Goal: Task Accomplishment & Management: Use online tool/utility

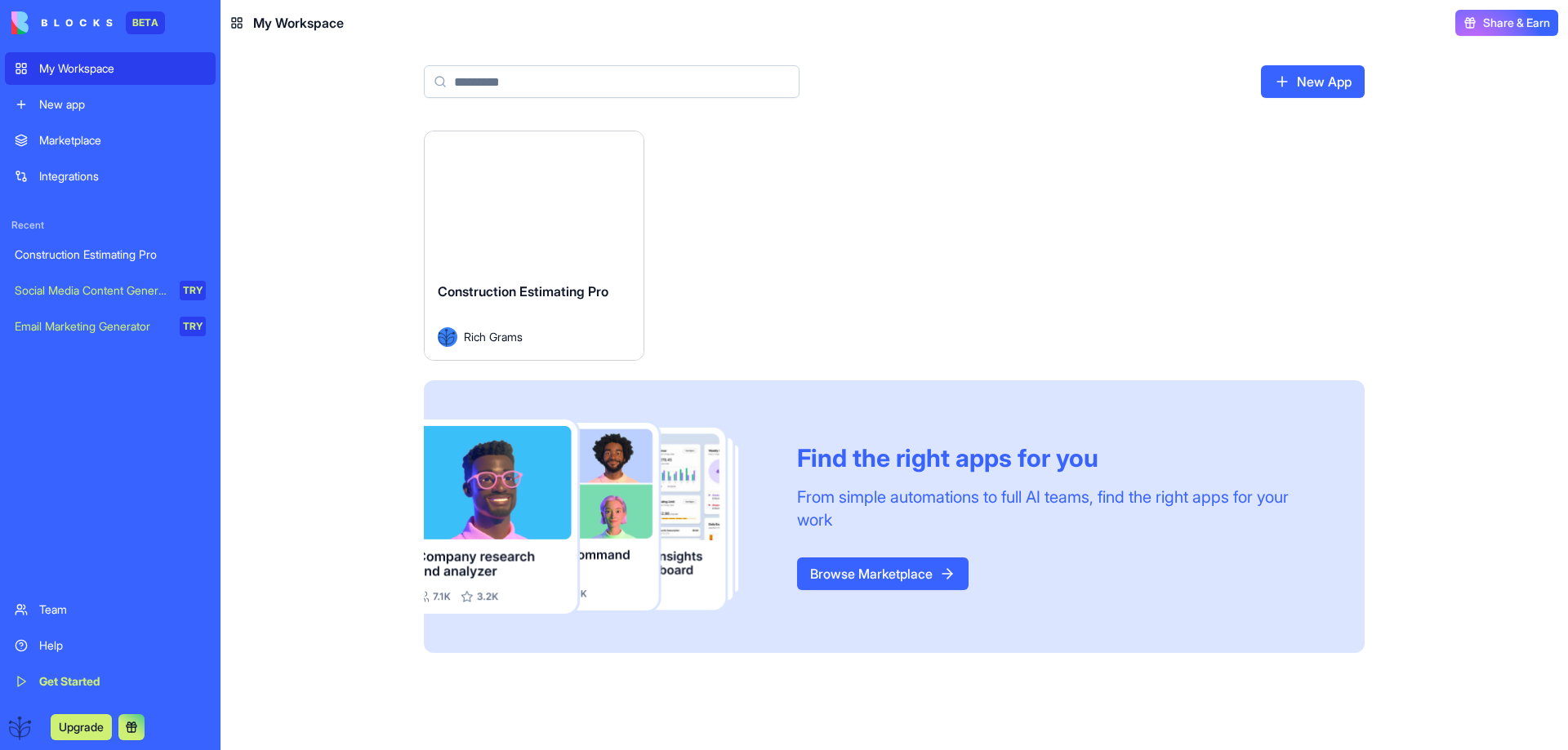
click at [66, 258] on div "Construction Estimating Pro" at bounding box center [110, 255] width 191 height 16
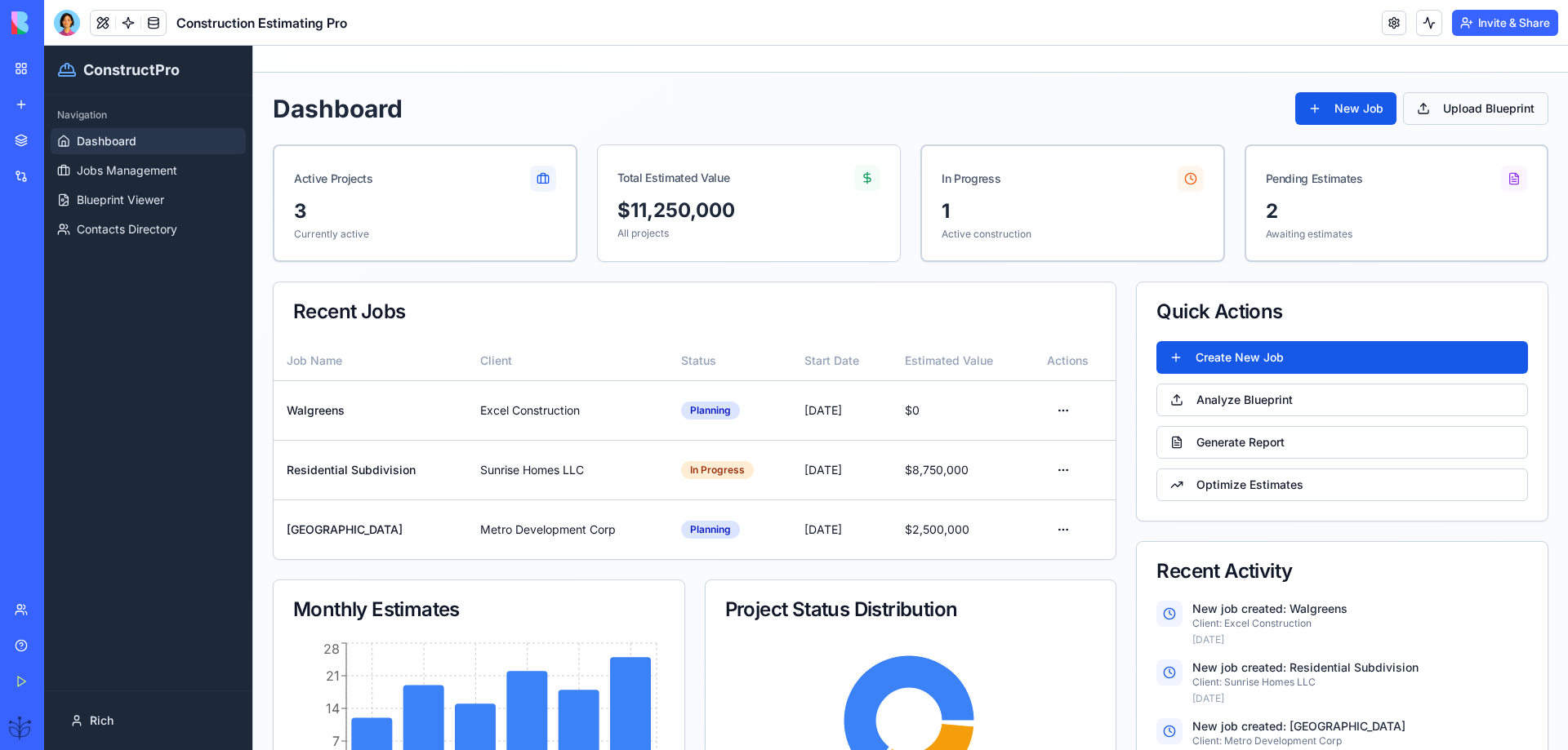
click at [1448, 117] on button "Upload Blueprint" at bounding box center [1475, 108] width 146 height 32
click at [1439, 105] on button "Upload Blueprint" at bounding box center [1475, 108] width 146 height 32
click at [92, 190] on link "Blueprint Viewer" at bounding box center [147, 200] width 195 height 26
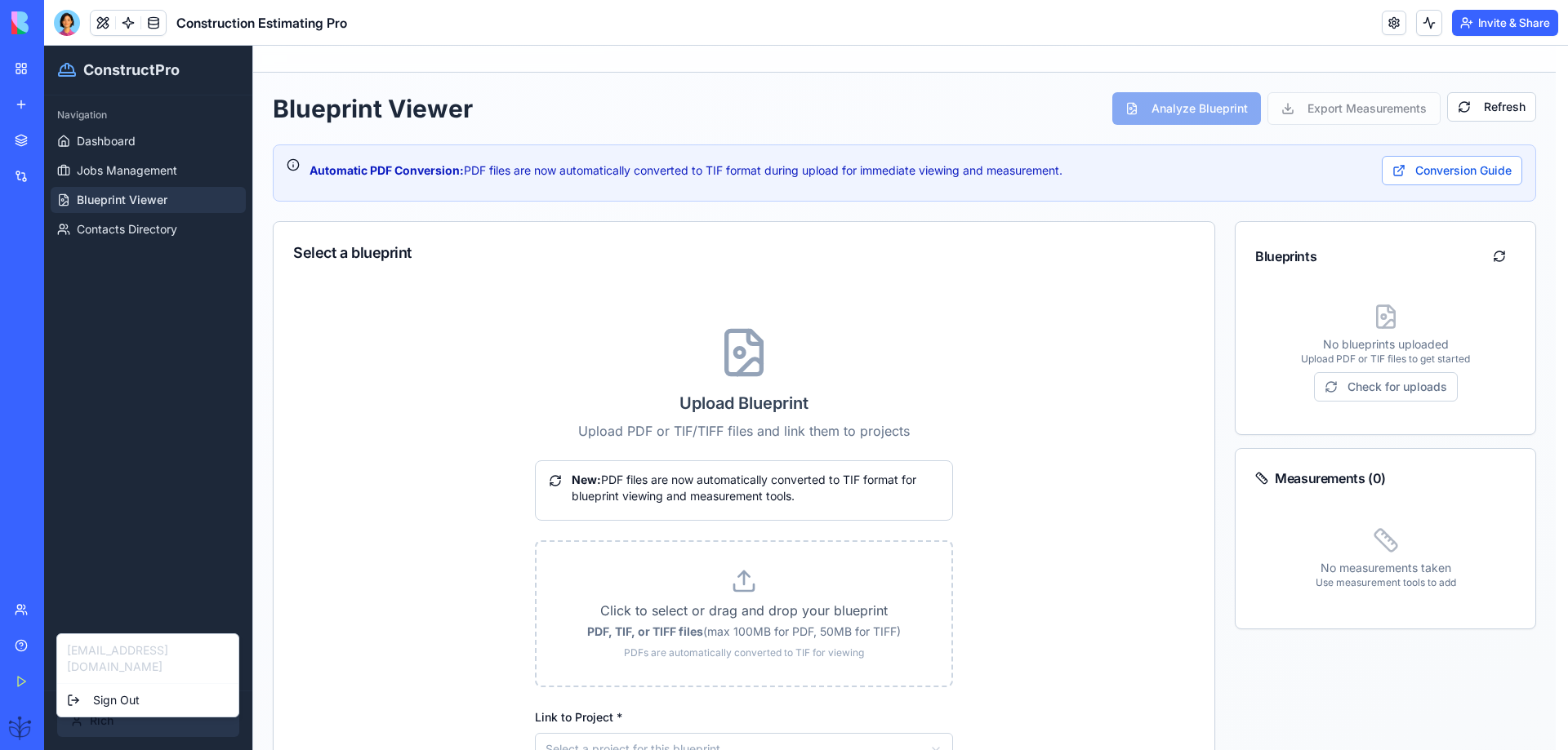
click at [91, 719] on html "ConstructPro Navigation Dashboard Jobs Management Blueprint Viewer Contacts Dir…" at bounding box center [806, 398] width 1524 height 704
click at [88, 722] on html "ConstructPro Navigation Dashboard Jobs Management Blueprint Viewer Contacts Dir…" at bounding box center [806, 398] width 1524 height 704
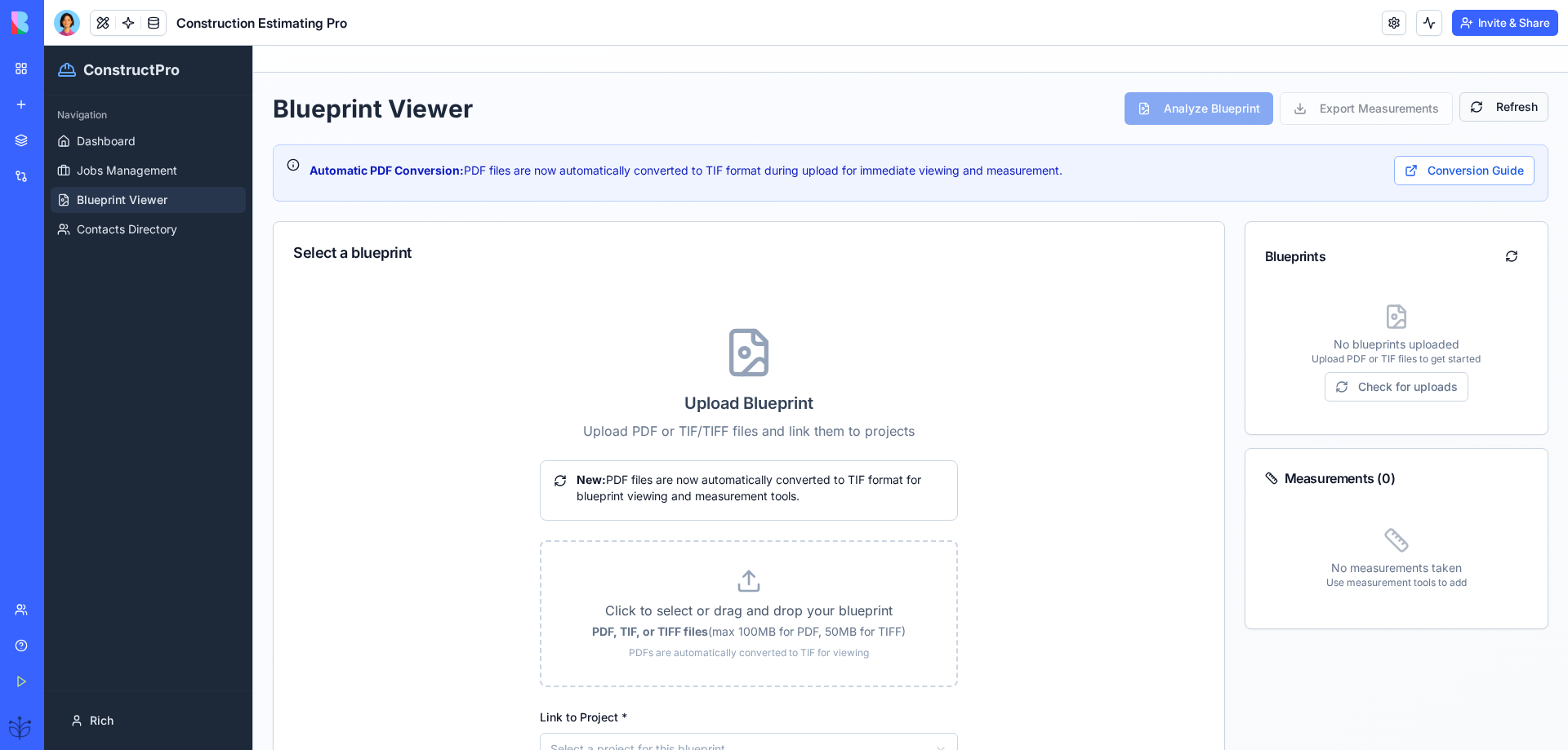
click at [1485, 106] on button "Refresh" at bounding box center [1503, 106] width 89 height 30
click at [730, 602] on p "Click to select or drag and drop your blueprint" at bounding box center [749, 610] width 363 height 20
click at [44, 46] on input "Click to select or drag and drop your blueprint PDF, TIF, or TIFF files (max 10…" at bounding box center [44, 46] width 0 height 0
type input "**********"
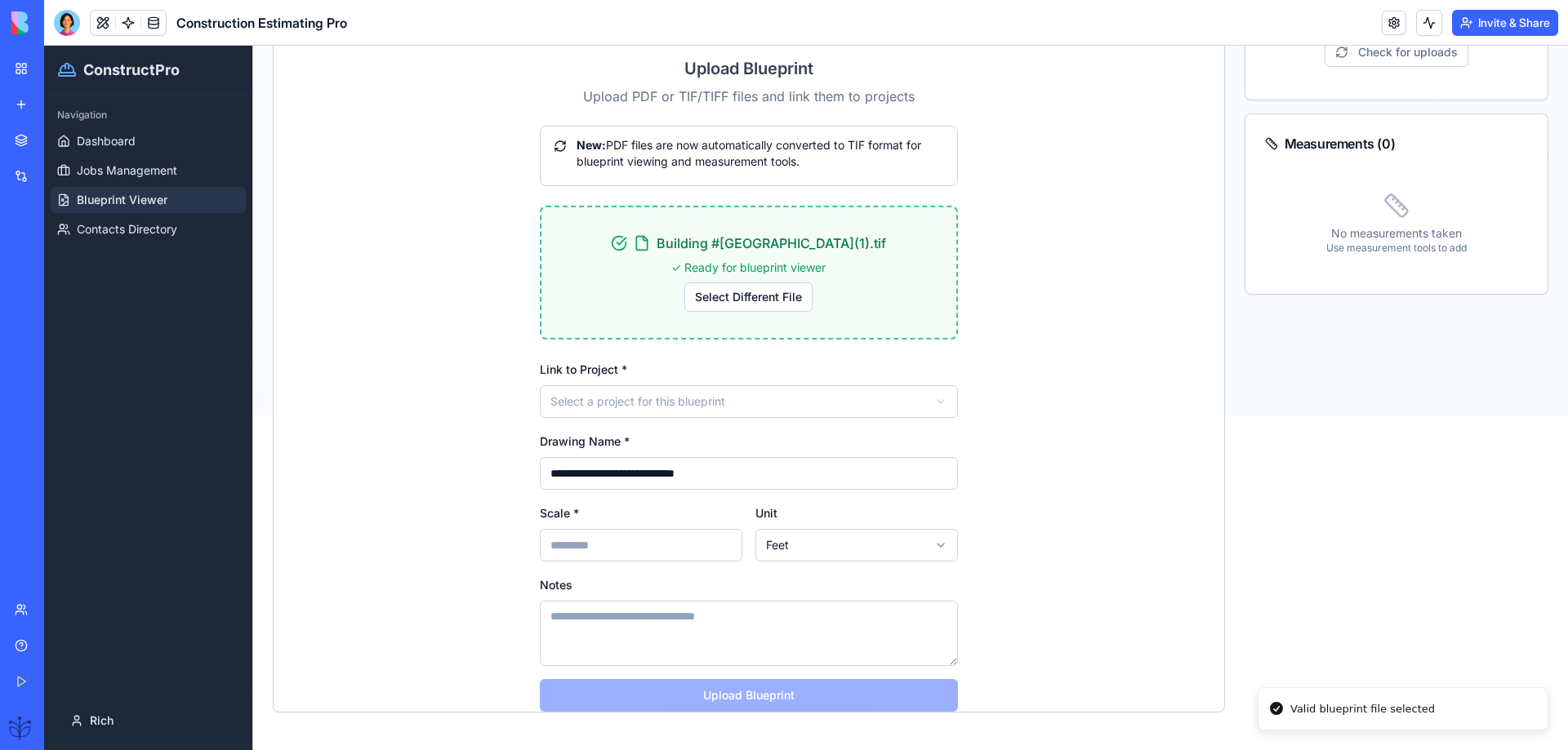
scroll to position [348, 0]
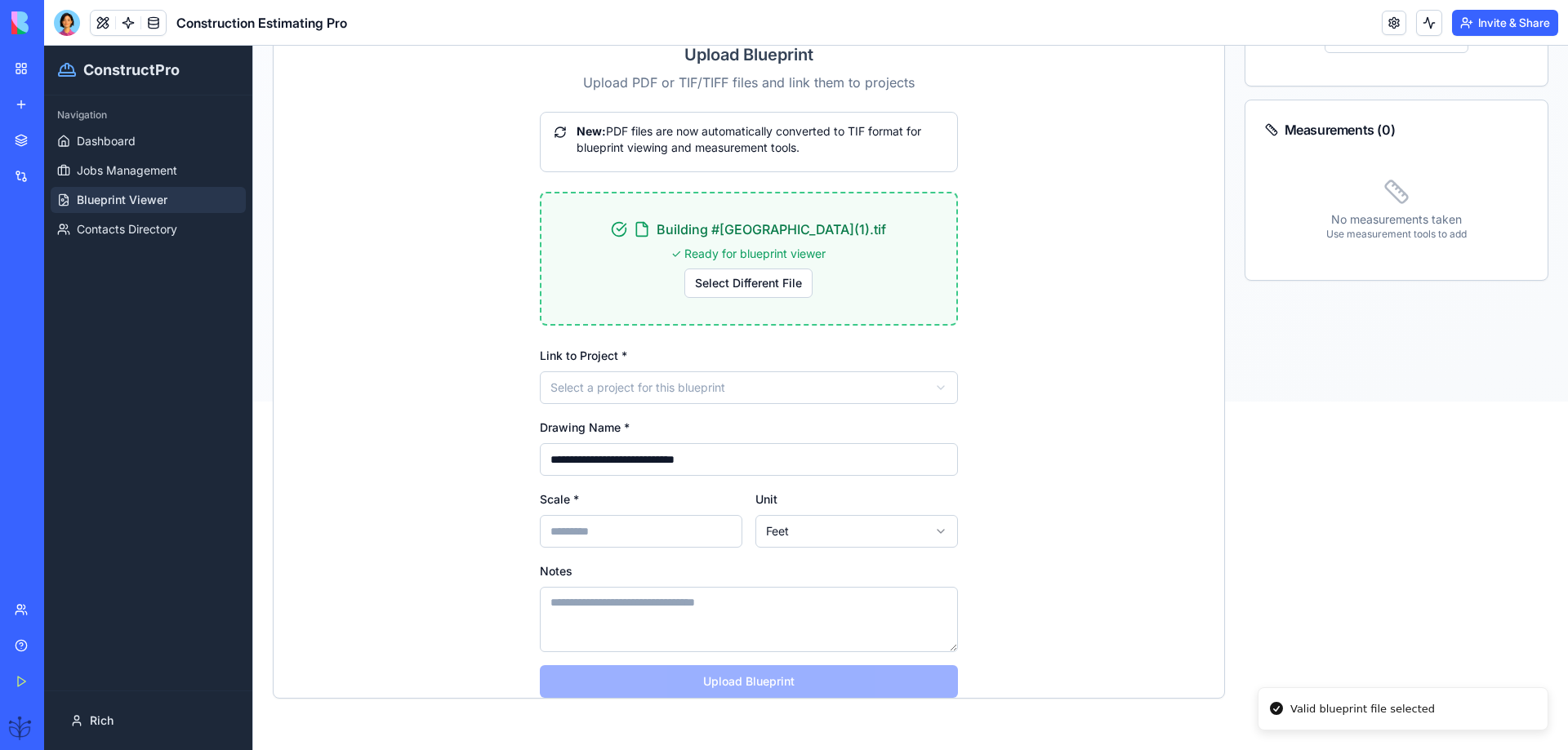
click at [564, 388] on html "**********" at bounding box center [806, 49] width 1524 height 704
click at [563, 538] on input "Scale *" at bounding box center [641, 531] width 203 height 32
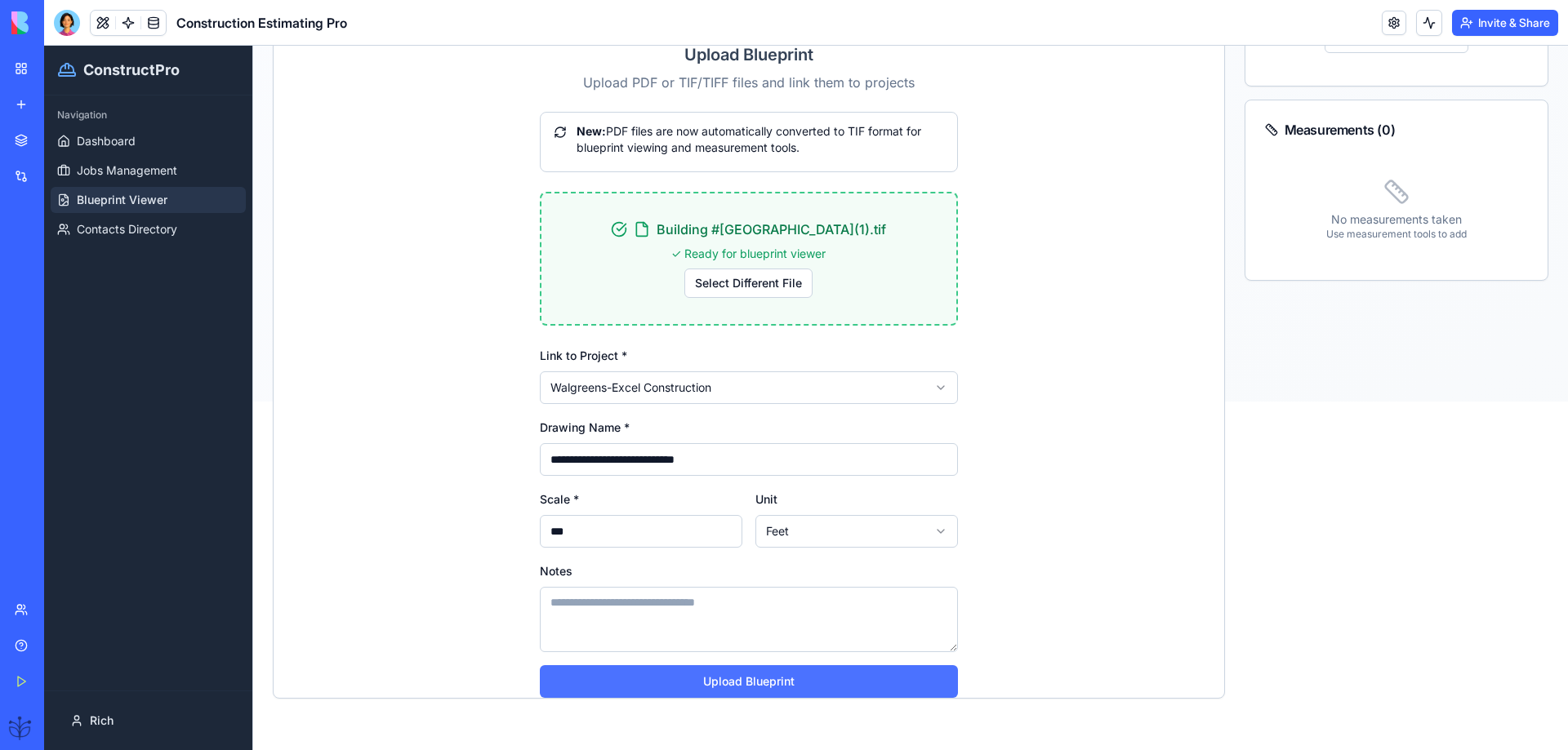
type input "***"
click at [761, 681] on button "Upload Blueprint" at bounding box center [749, 681] width 418 height 32
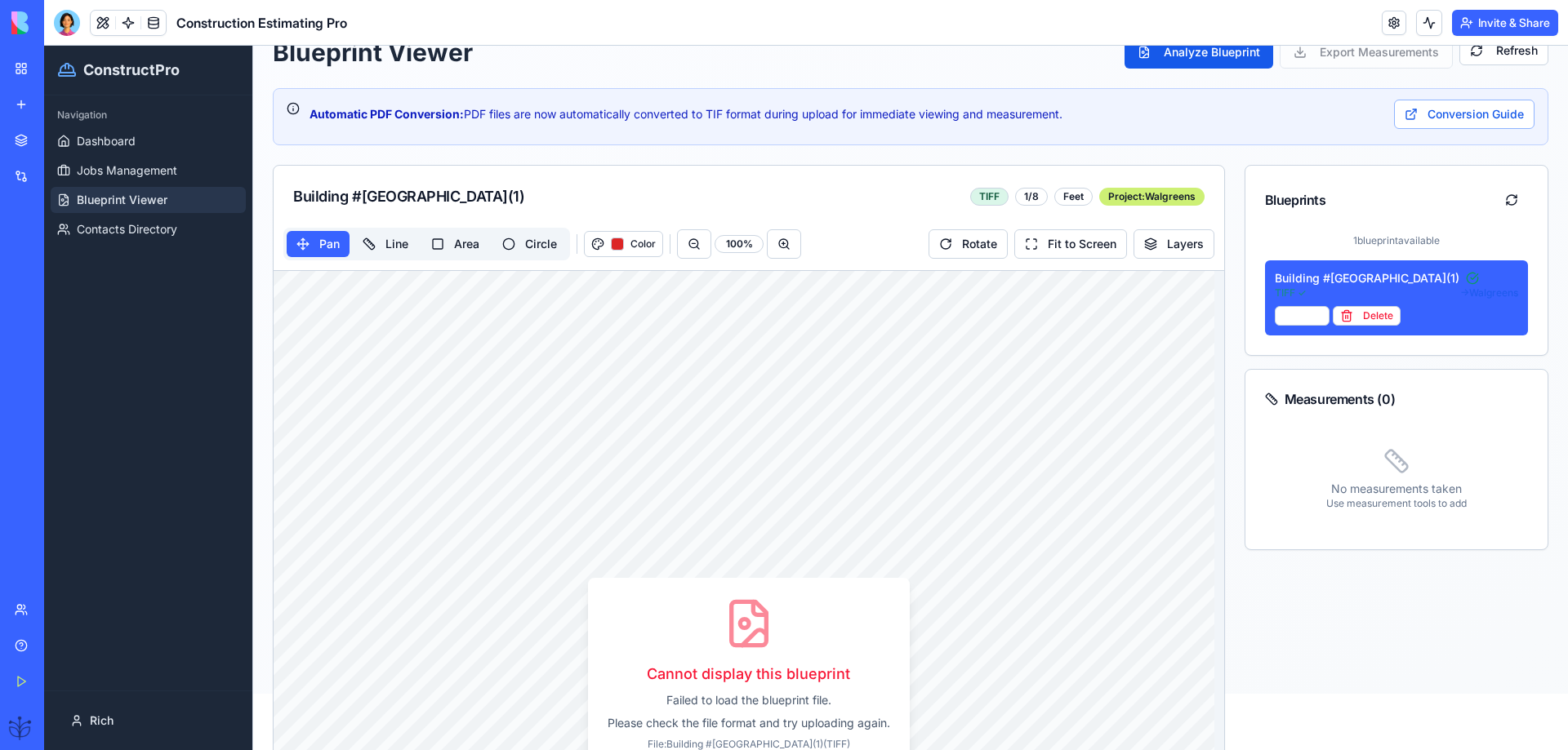
scroll to position [5, 0]
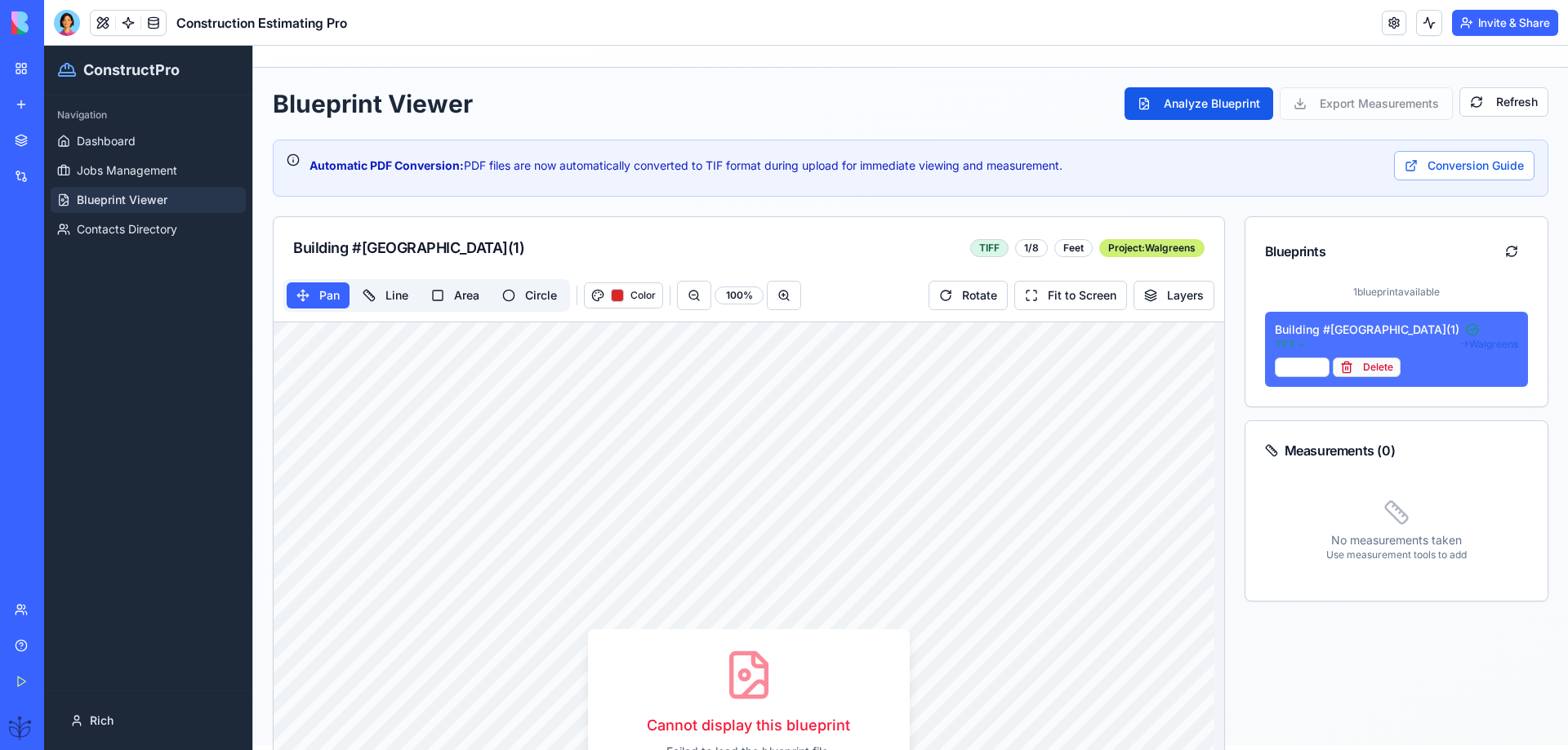
click at [1363, 365] on button "Delete" at bounding box center [1366, 367] width 68 height 20
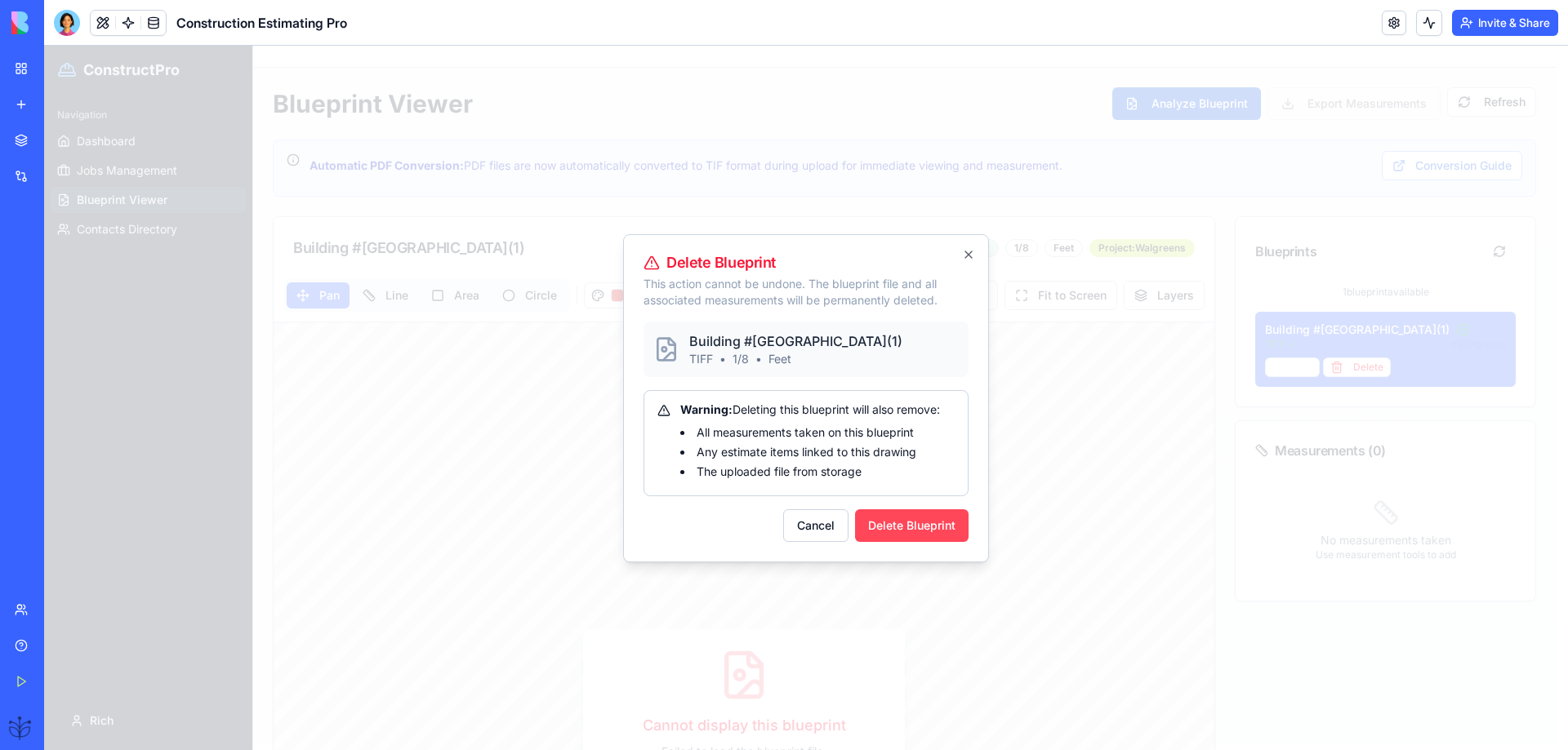
click at [905, 530] on button "Delete Blueprint" at bounding box center [911, 525] width 113 height 32
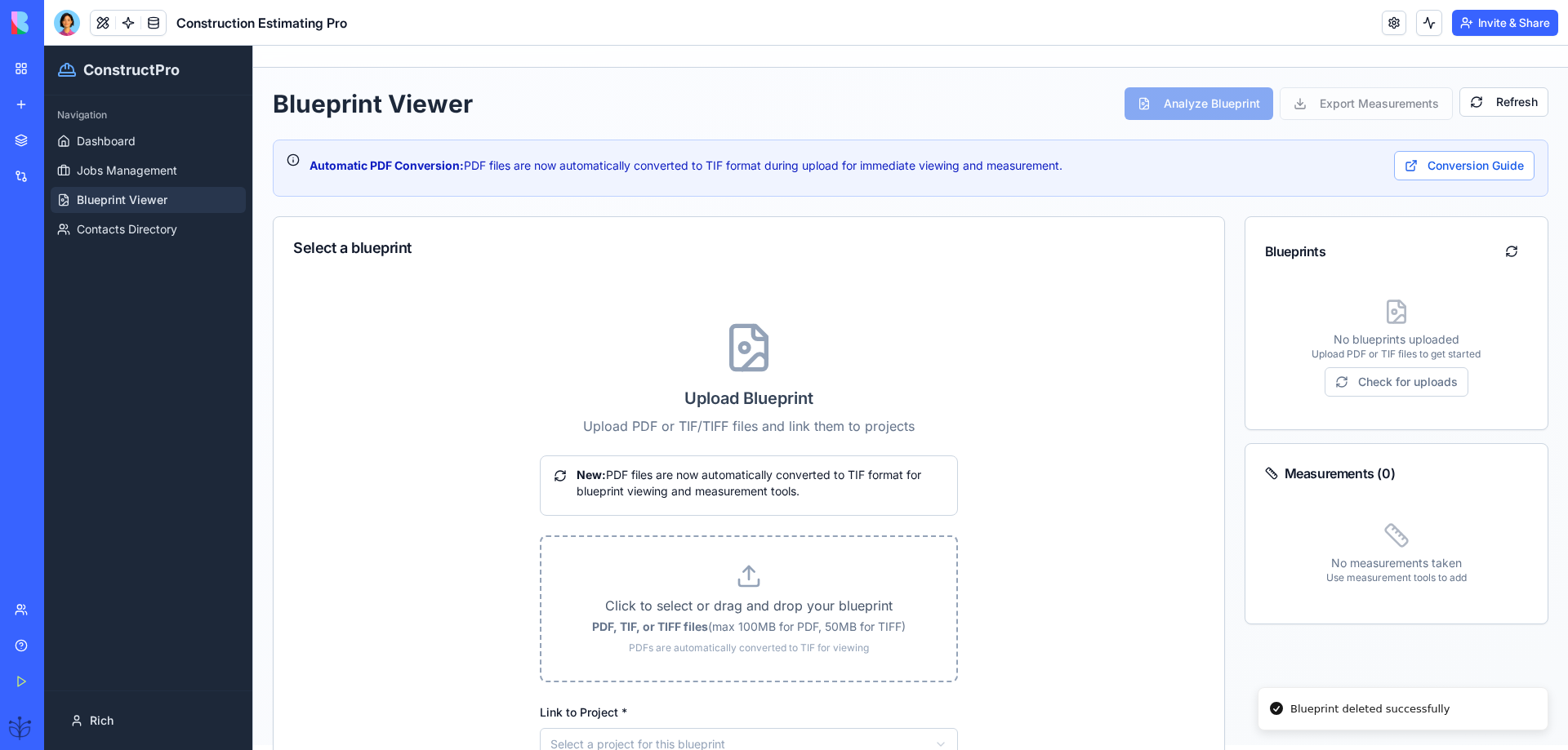
click at [752, 591] on label "Click to select or drag and drop your blueprint PDF, TIF, or TIFF files (max 10…" at bounding box center [749, 608] width 363 height 91
click at [44, 46] on input "Click to select or drag and drop your blueprint PDF, TIF, or TIFF files (max 10…" at bounding box center [44, 46] width 0 height 0
